Goal: Information Seeking & Learning: Find specific page/section

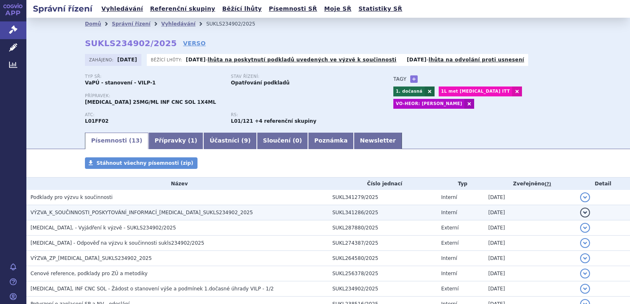
click at [221, 216] on h3 "VÝZVA_K_SOUČINNOSTI_POSKYTOVÁNÍ_INFORMACÍ_KEYTRUDA_SUKLS234902_2025" at bounding box center [178, 212] width 297 height 8
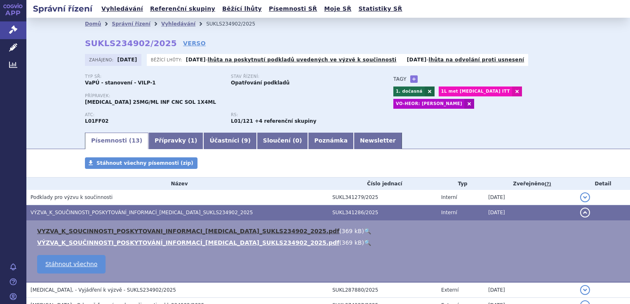
click at [215, 230] on link "VYZVA_K_SOUCINNOSTI_POSKYTOVANI_INFORMACI_KEYTRUDA_SUKLS234902_2025.pdf" at bounding box center [188, 231] width 302 height 7
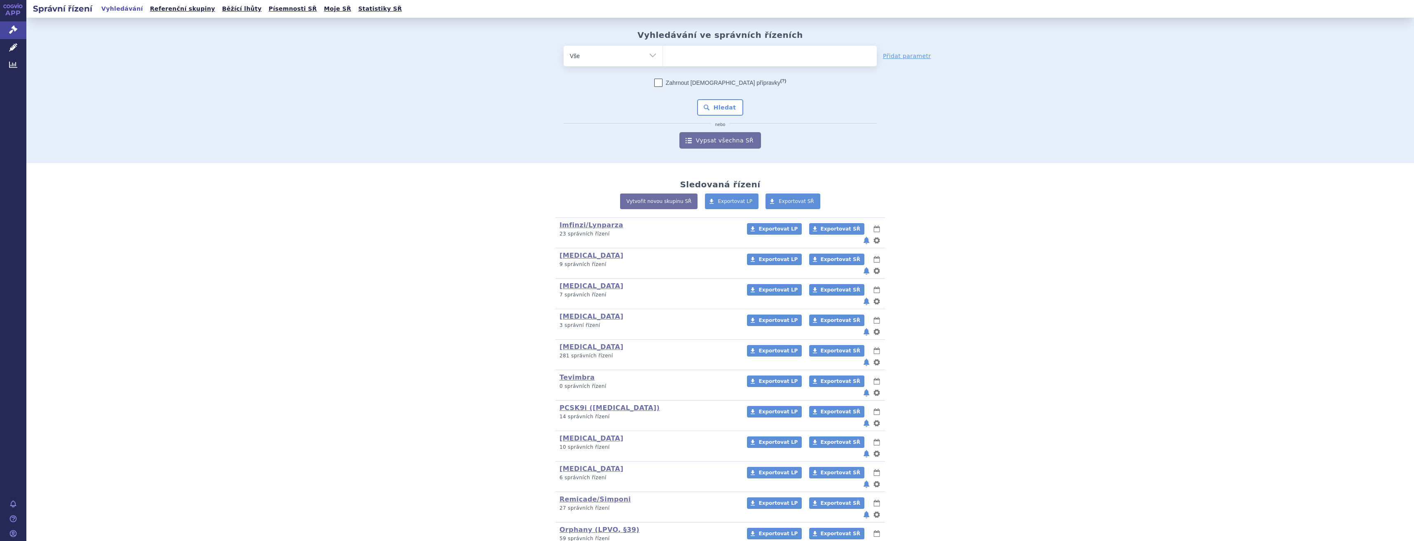
click at [696, 56] on ul at bounding box center [770, 54] width 214 height 17
click at [663, 56] on select at bounding box center [662, 55] width 0 height 21
click at [696, 57] on ul at bounding box center [770, 54] width 214 height 17
click at [663, 57] on select at bounding box center [662, 55] width 0 height 21
type input "win"
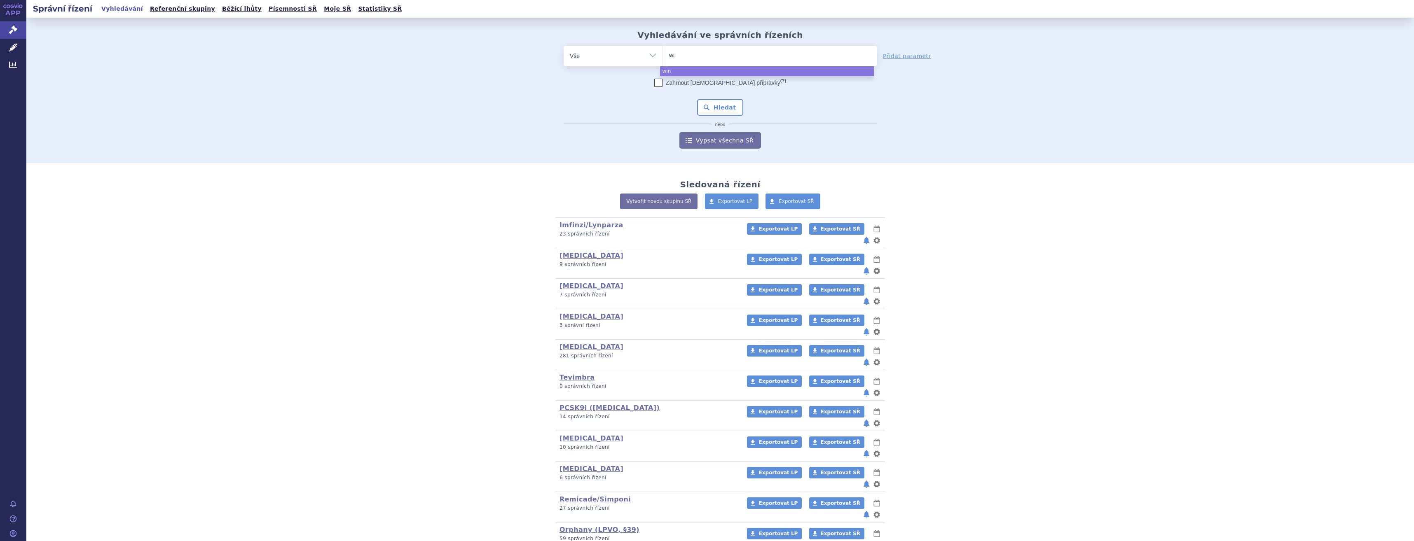
type input "wii"
type input "wi"
type input "winr"
type input "winre"
type input "winrev"
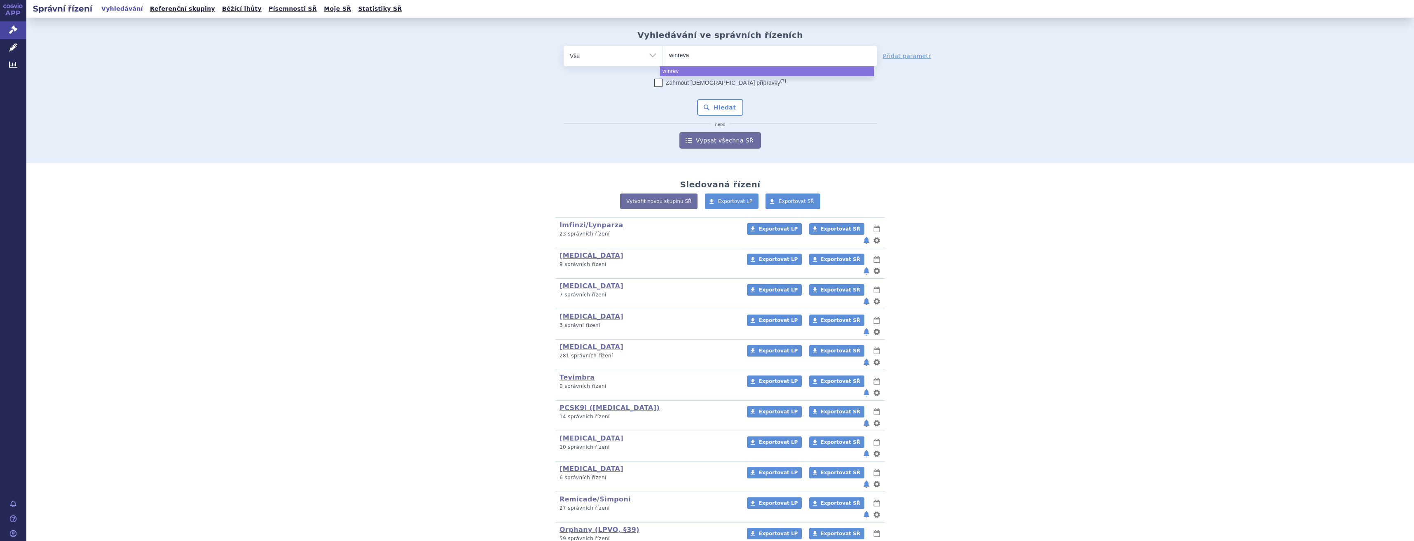
type input "winrevai"
type input "winrevair"
select select "winrevair"
click at [721, 115] on button "Hledat" at bounding box center [720, 107] width 47 height 16
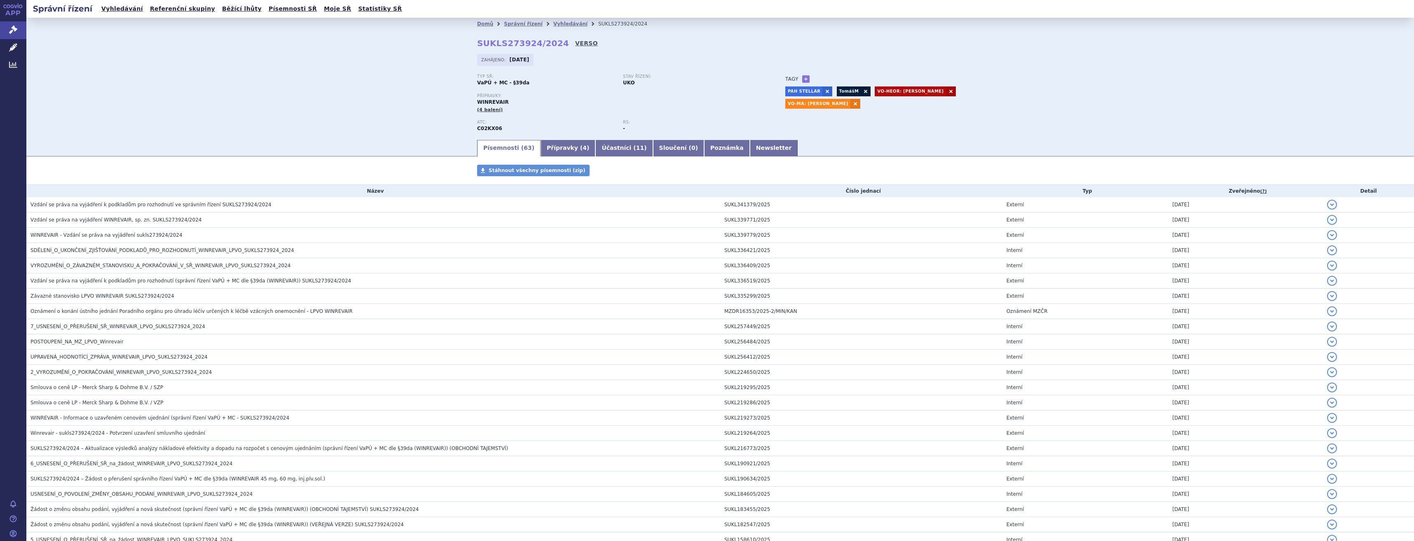
click at [575, 42] on link "VERSO" at bounding box center [586, 43] width 23 height 8
click at [178, 218] on span "Vzdání se práva na vyjádření WINREVAIR, sp. zn. SUKLS273924/2024" at bounding box center [115, 220] width 171 height 6
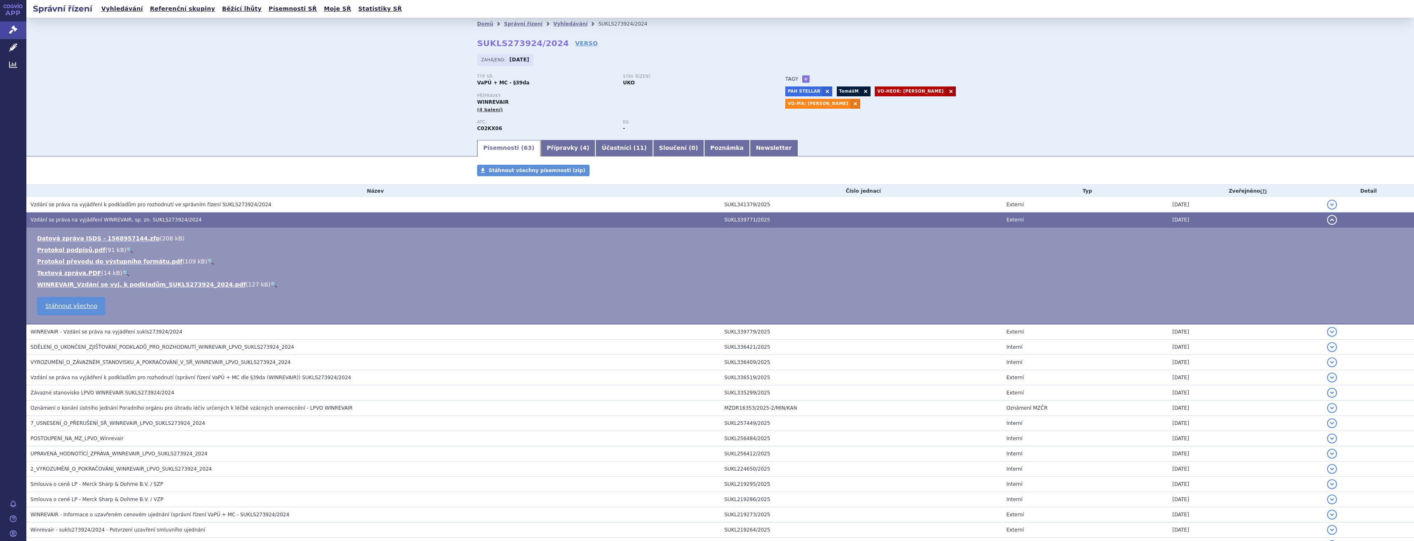
click at [270, 286] on link "🔍" at bounding box center [273, 284] width 7 height 7
click at [270, 287] on link "🔍" at bounding box center [273, 284] width 7 height 7
click at [212, 200] on td "Vzdání se práva na vyjádření k podkladům pro rozhodnutí ve správním řízení SUKL…" at bounding box center [373, 204] width 694 height 15
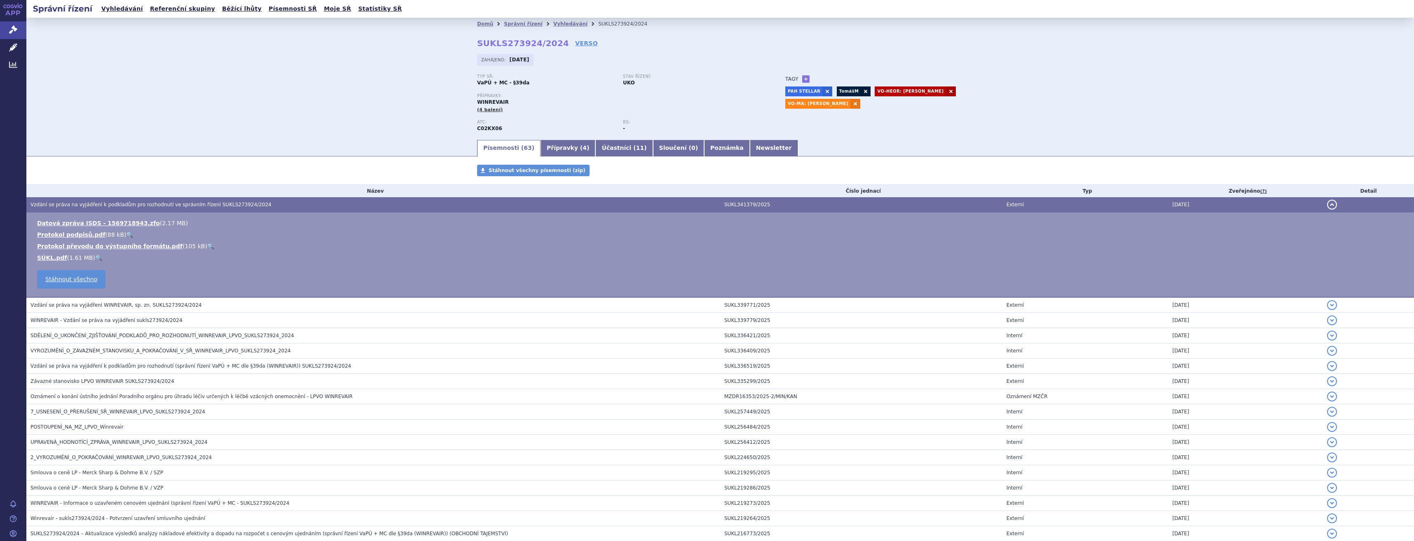
click at [96, 255] on link "🔍" at bounding box center [98, 258] width 7 height 7
click at [17, 26] on icon at bounding box center [13, 30] width 8 height 8
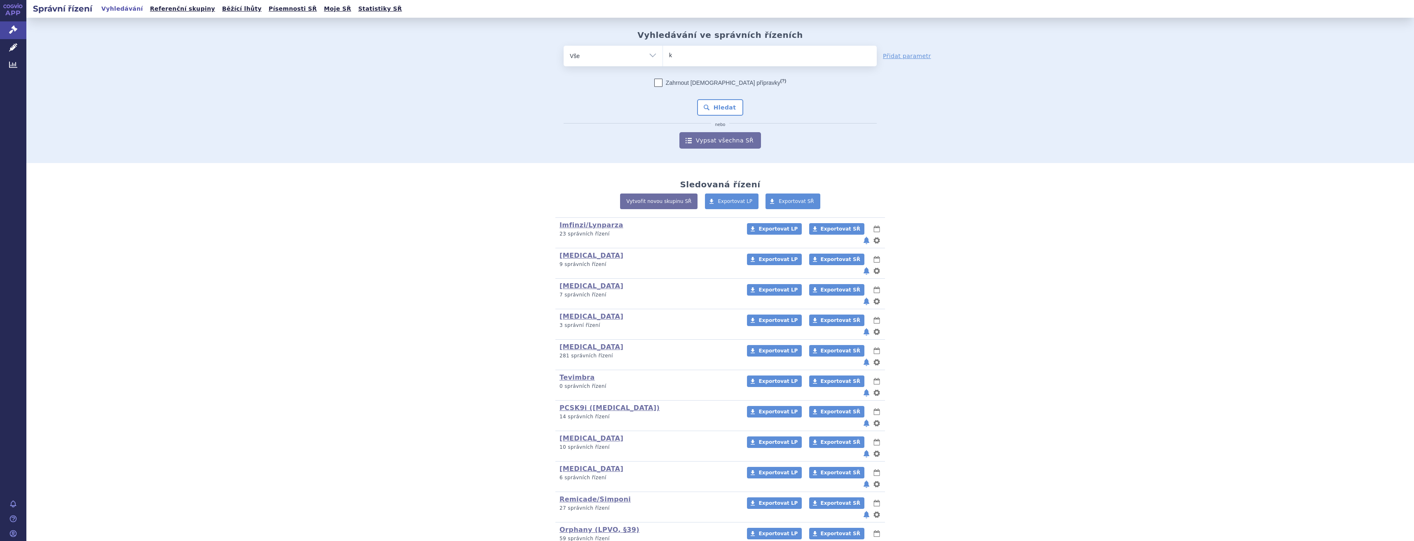
type input "ke"
type input "keyt"
type input "keytru"
type input "[MEDICAL_DATA]"
select select "[MEDICAL_DATA]"
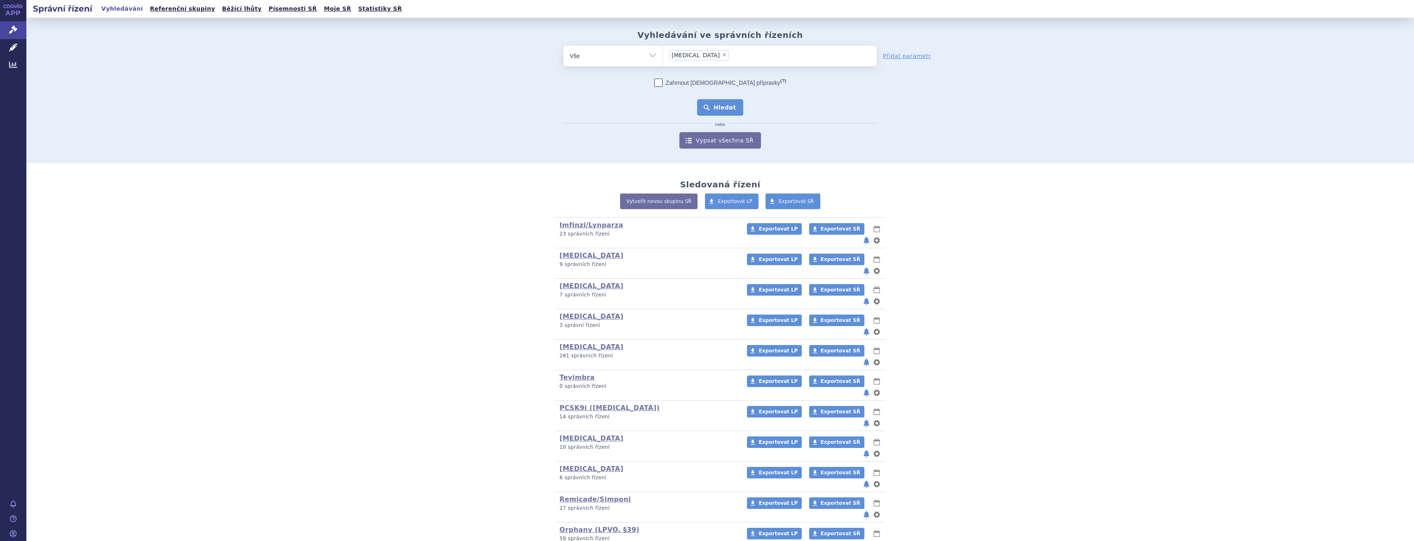
click at [720, 108] on button "Hledat" at bounding box center [720, 107] width 47 height 16
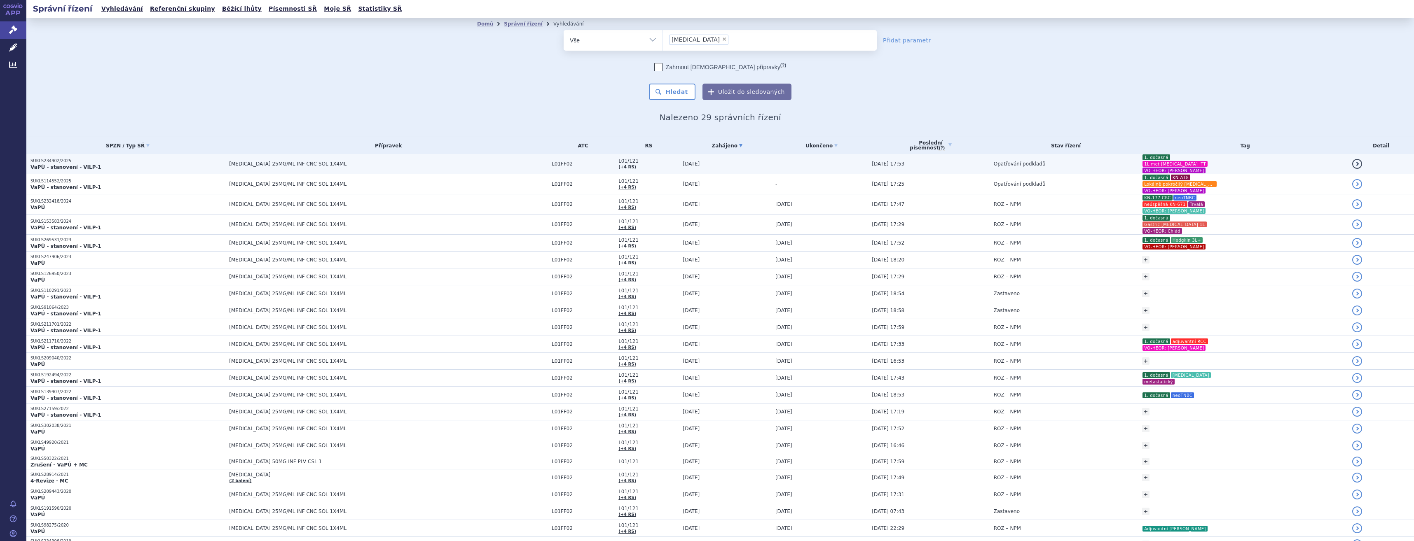
click at [994, 164] on span "Opatřování podkladů" at bounding box center [1020, 164] width 52 height 6
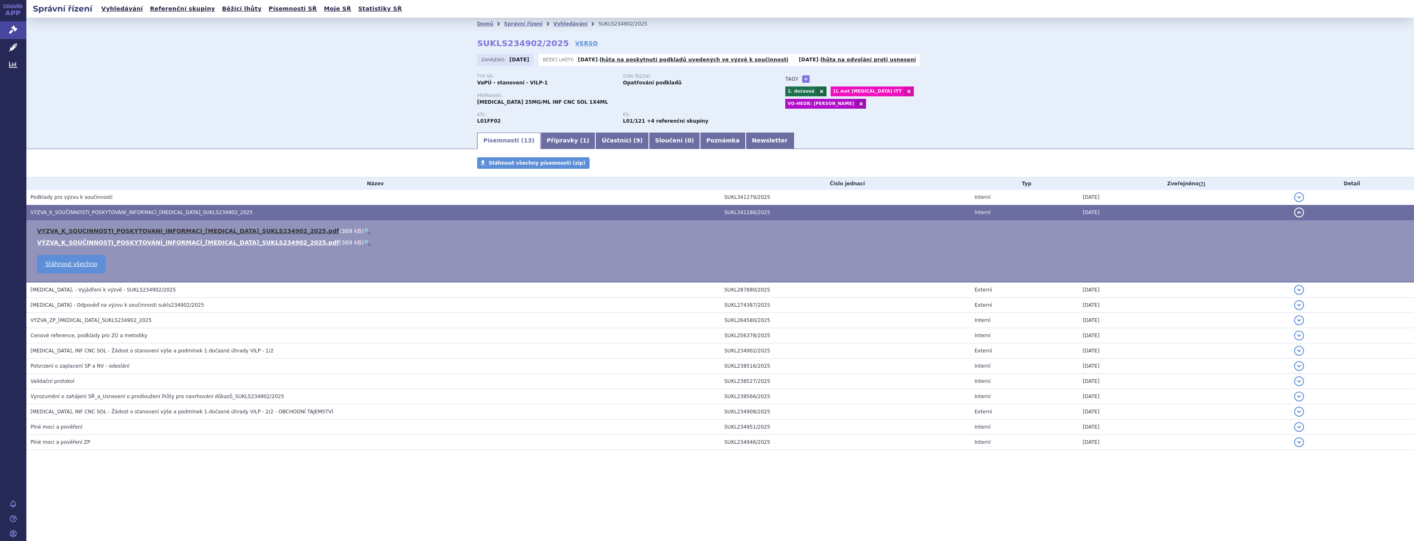
click at [223, 232] on link "VYZVA_K_SOUCINNOSTI_POSKYTOVANI_INFORMACI_[MEDICAL_DATA]_SUKLS234902_2025.pdf" at bounding box center [188, 231] width 302 height 7
